Goal: Task Accomplishment & Management: Complete application form

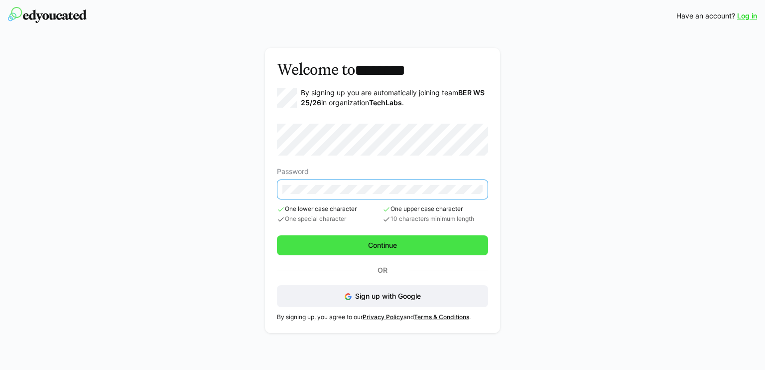
click at [350, 248] on span "Continue" at bounding box center [382, 245] width 211 height 20
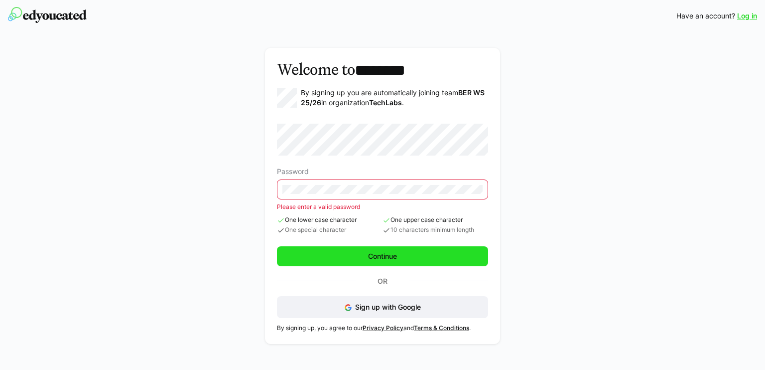
click at [332, 255] on span "Continue" at bounding box center [382, 256] width 211 height 20
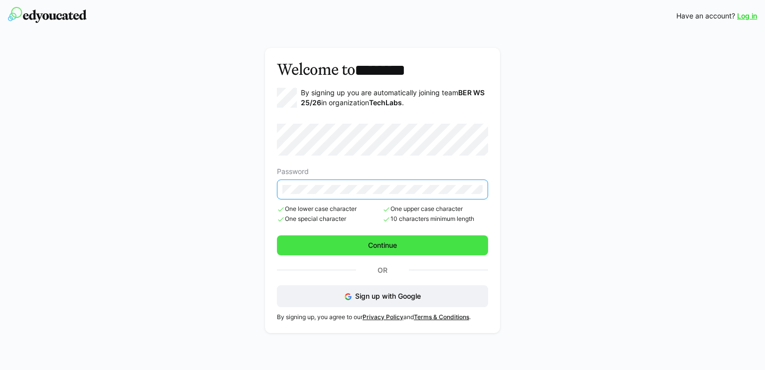
click at [377, 249] on span "Continue" at bounding box center [383, 245] width 32 height 10
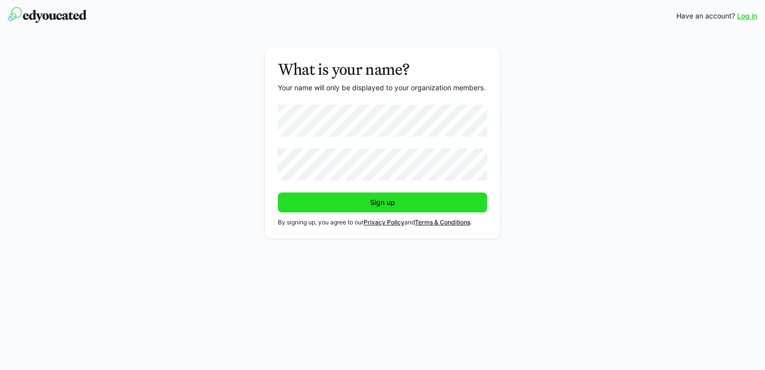
click at [335, 204] on span "Sign up" at bounding box center [383, 202] width 210 height 20
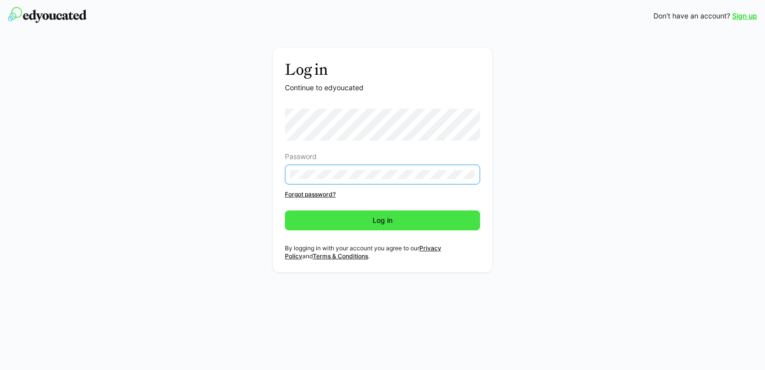
click at [346, 219] on span "Log in" at bounding box center [382, 220] width 195 height 20
